Goal: Task Accomplishment & Management: Use online tool/utility

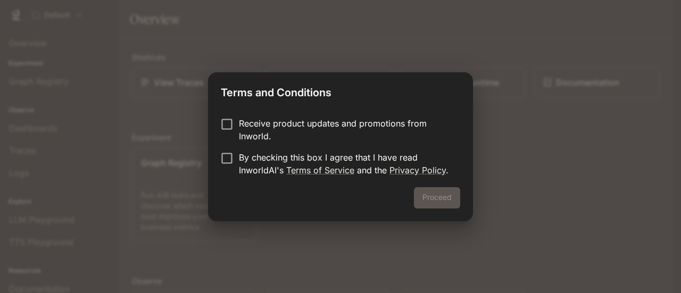
click at [317, 127] on p "Receive product updates and promotions from Inworld." at bounding box center [345, 130] width 213 height 26
click at [351, 159] on p "By checking this box I agree that I have read InworldAI's Terms of Service and …" at bounding box center [345, 164] width 213 height 26
click at [370, 127] on p "Receive product updates and promotions from Inworld." at bounding box center [345, 130] width 213 height 26
click at [427, 187] on div "Receive product updates and promotions from Inworld. By checking this box I agr…" at bounding box center [340, 148] width 265 height 79
click at [428, 194] on button "Proceed" at bounding box center [437, 197] width 46 height 21
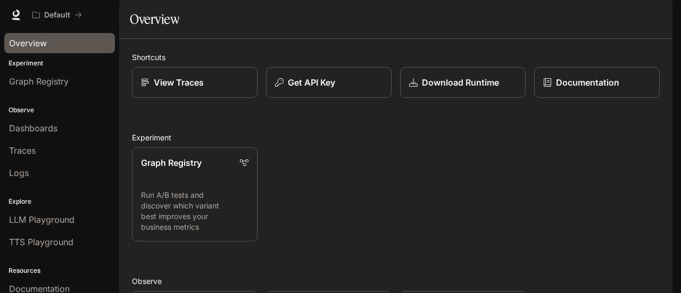
click at [36, 40] on span "Overview" at bounding box center [28, 43] width 38 height 13
click at [207, 89] on div "View Traces" at bounding box center [195, 82] width 109 height 13
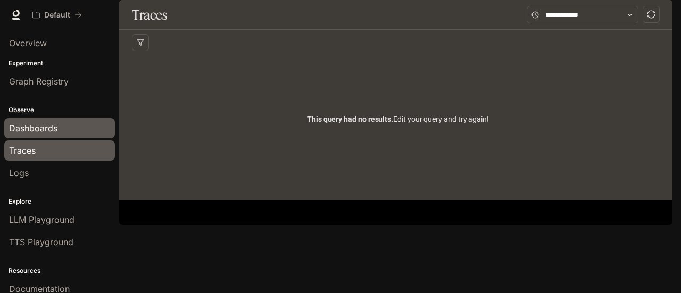
click at [57, 128] on div "Dashboards" at bounding box center [59, 128] width 101 height 13
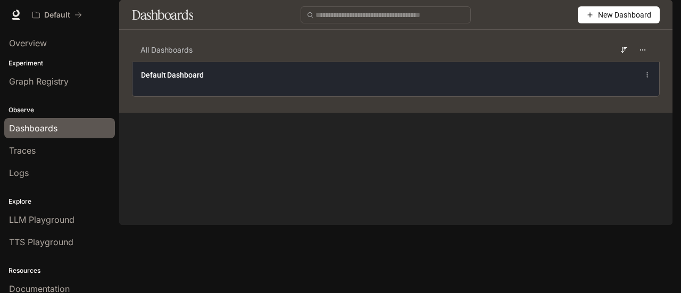
click at [200, 80] on span "Default Dashboard" at bounding box center [172, 75] width 63 height 11
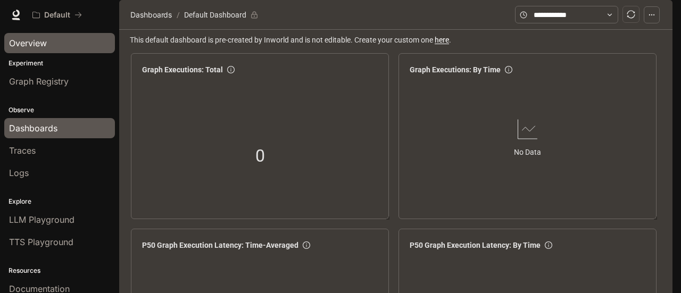
click at [72, 42] on div "Overview" at bounding box center [59, 43] width 101 height 13
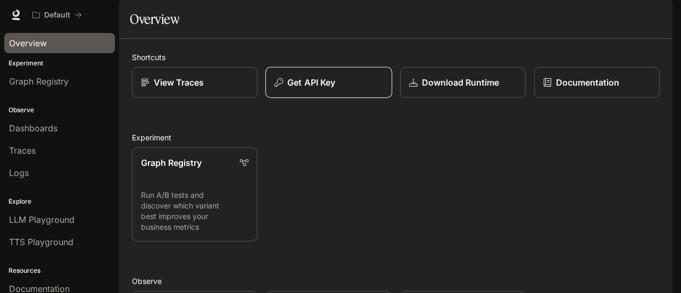
click at [342, 98] on button "Get API Key" at bounding box center [329, 82] width 127 height 31
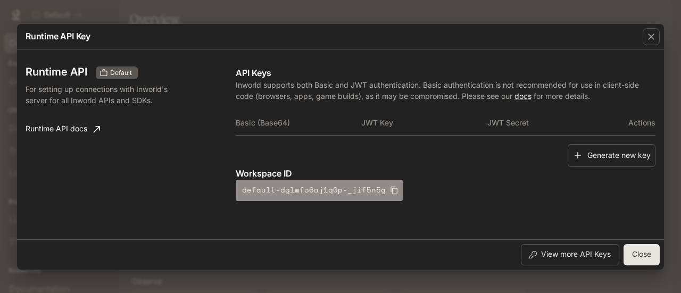
click at [390, 191] on icon "button" at bounding box center [394, 190] width 9 height 9
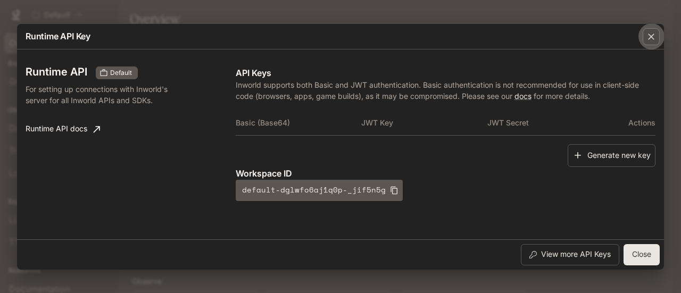
click at [650, 36] on icon "button" at bounding box center [651, 37] width 6 height 6
